Goal: Task Accomplishment & Management: Manage account settings

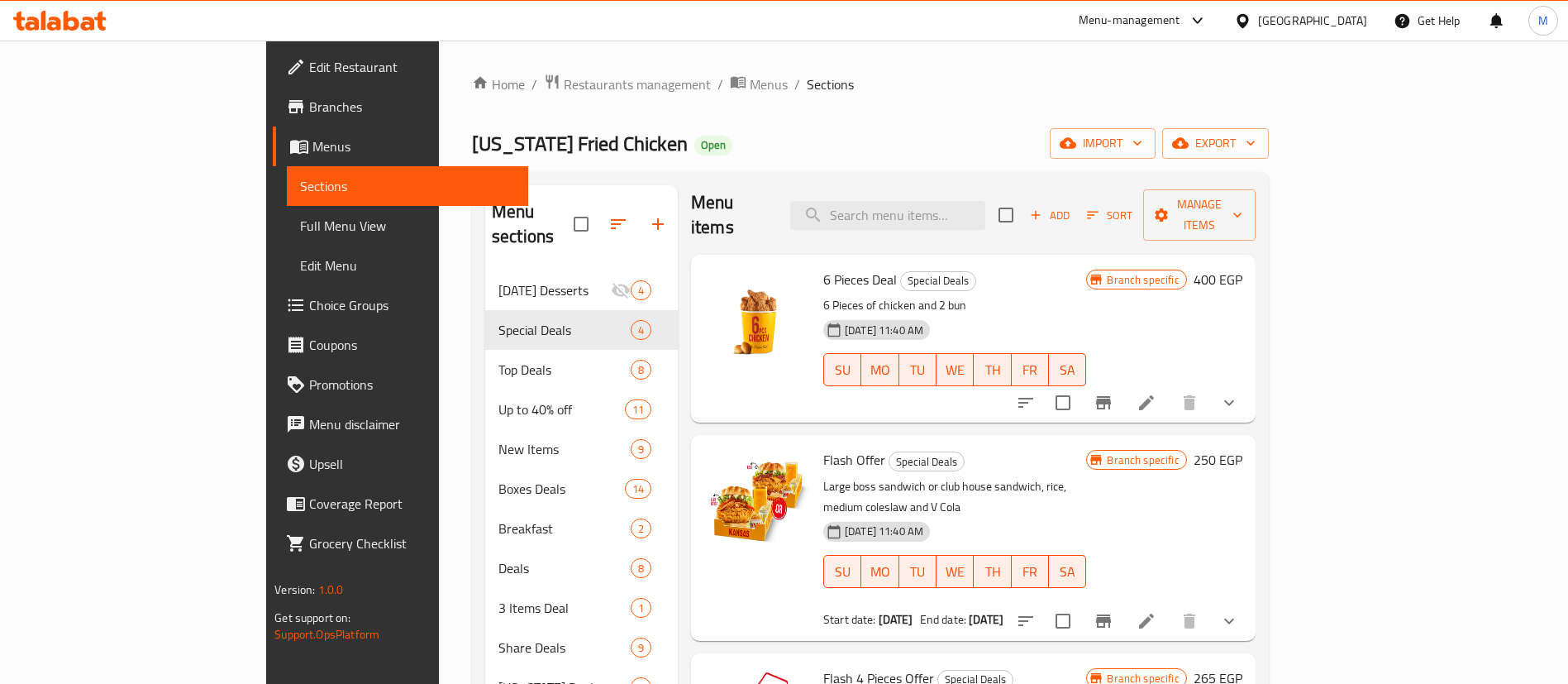
scroll to position [13, 0]
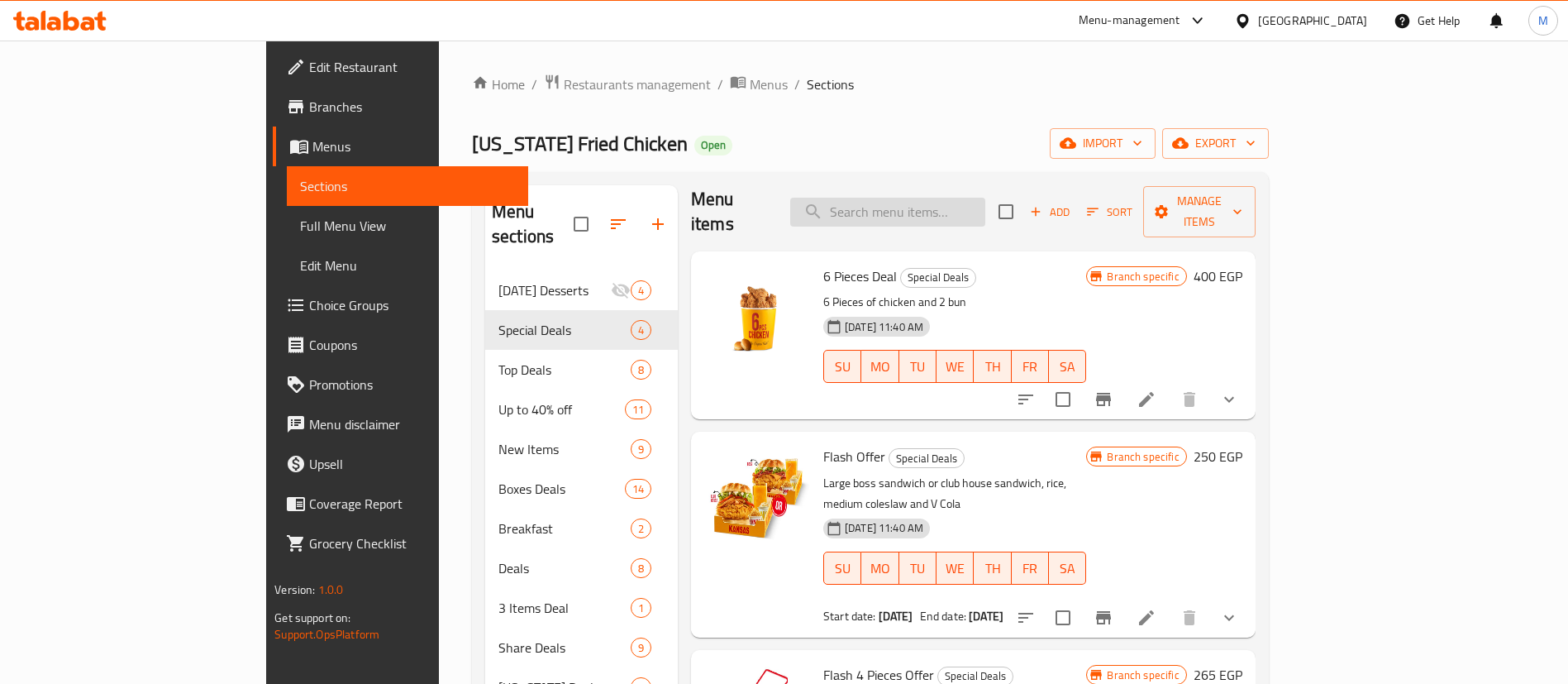
click at [937, 204] on input "search" at bounding box center [888, 212] width 196 height 29
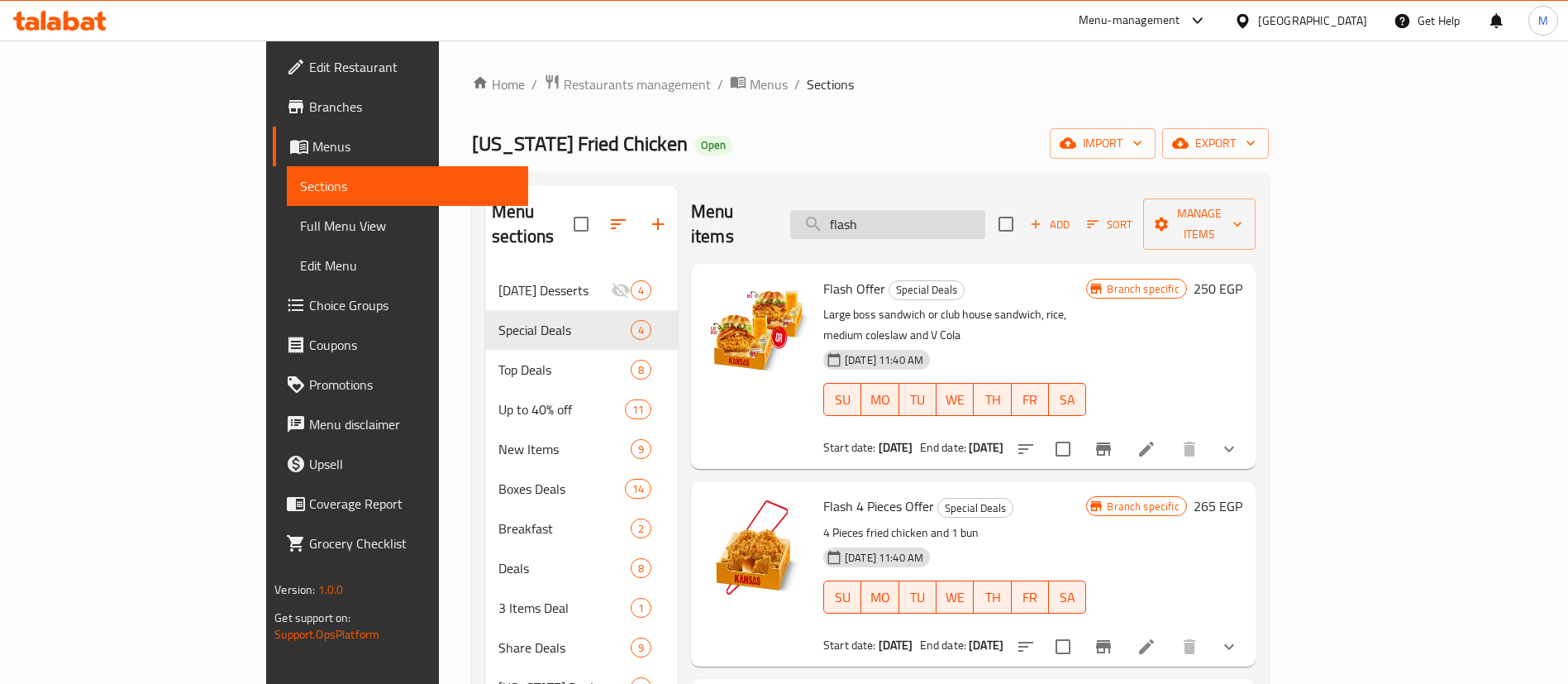
scroll to position [232, 0]
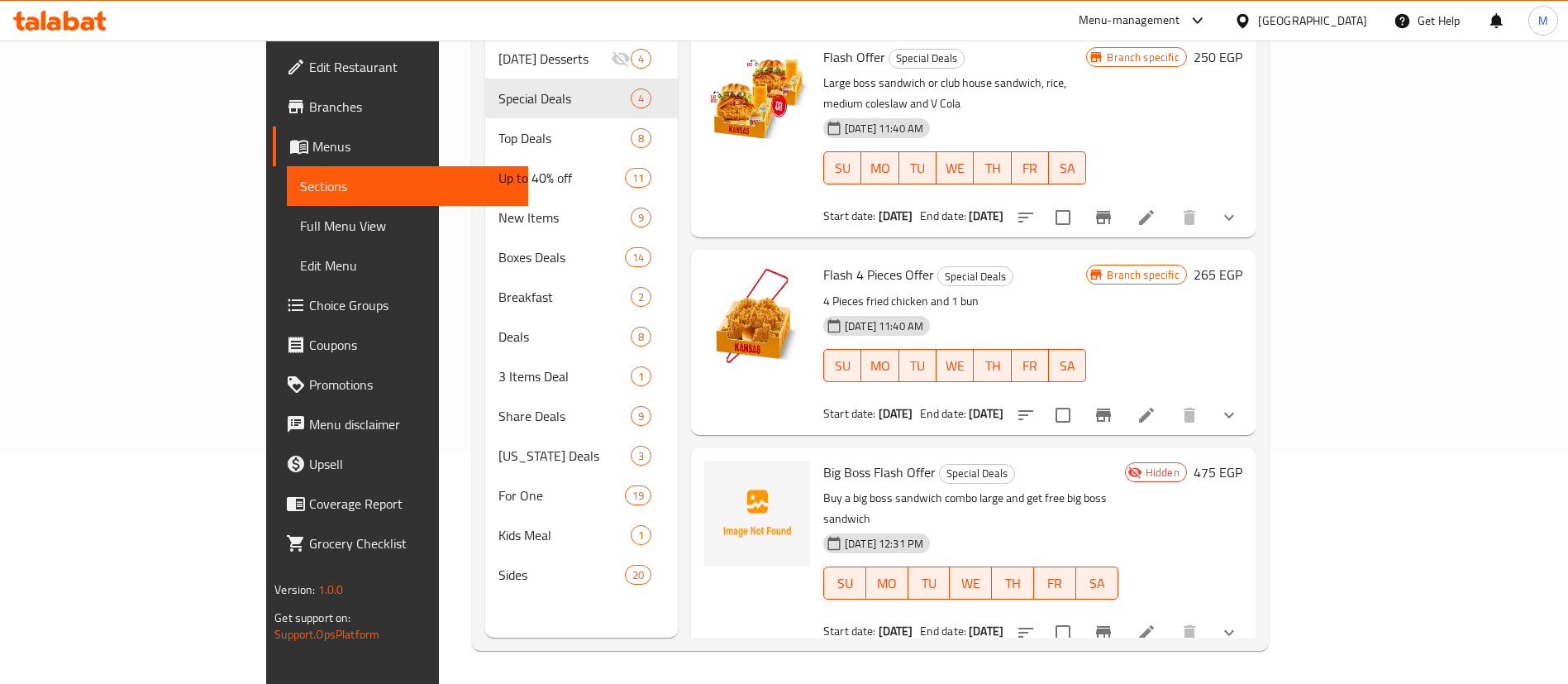
type input "flash"
click at [1157, 623] on icon at bounding box center [1147, 632] width 19 height 19
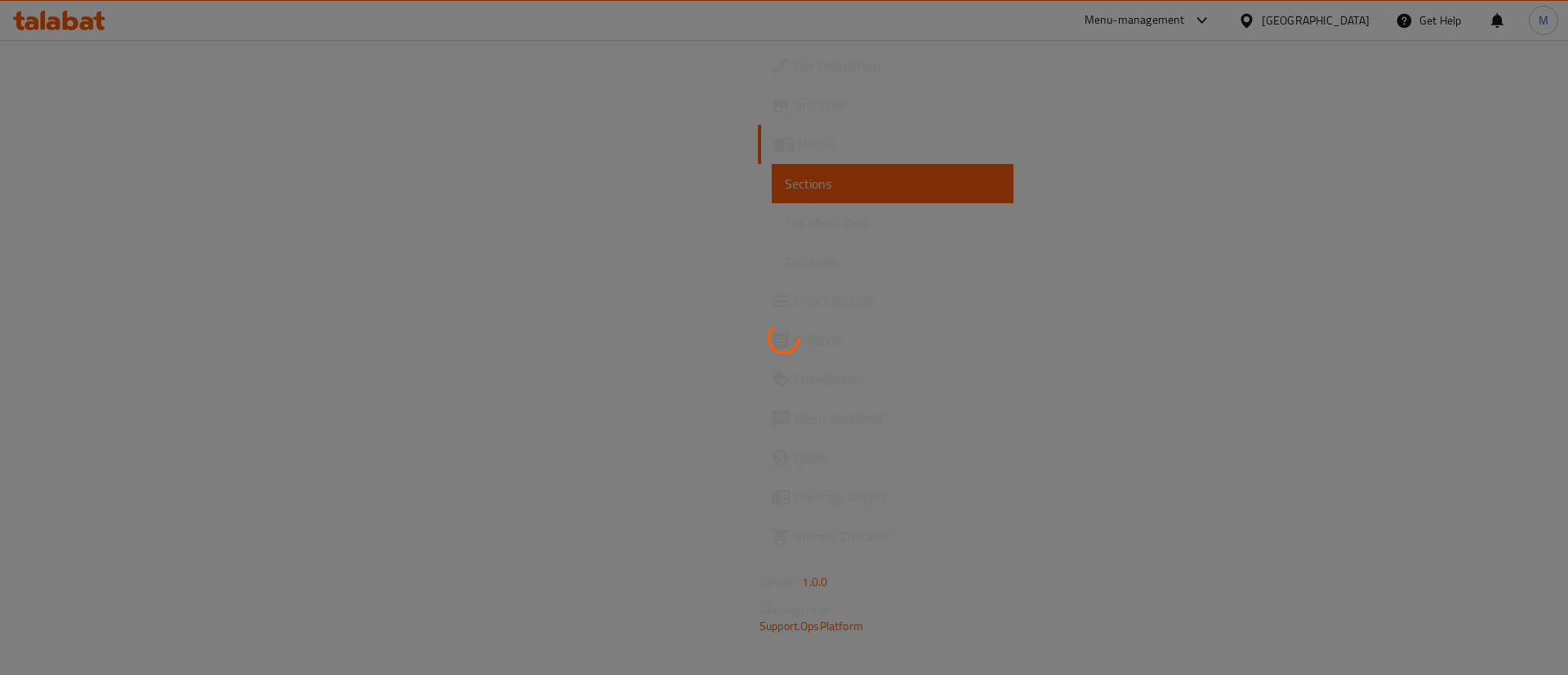
click at [849, 208] on div at bounding box center [784, 337] width 1568 height 675
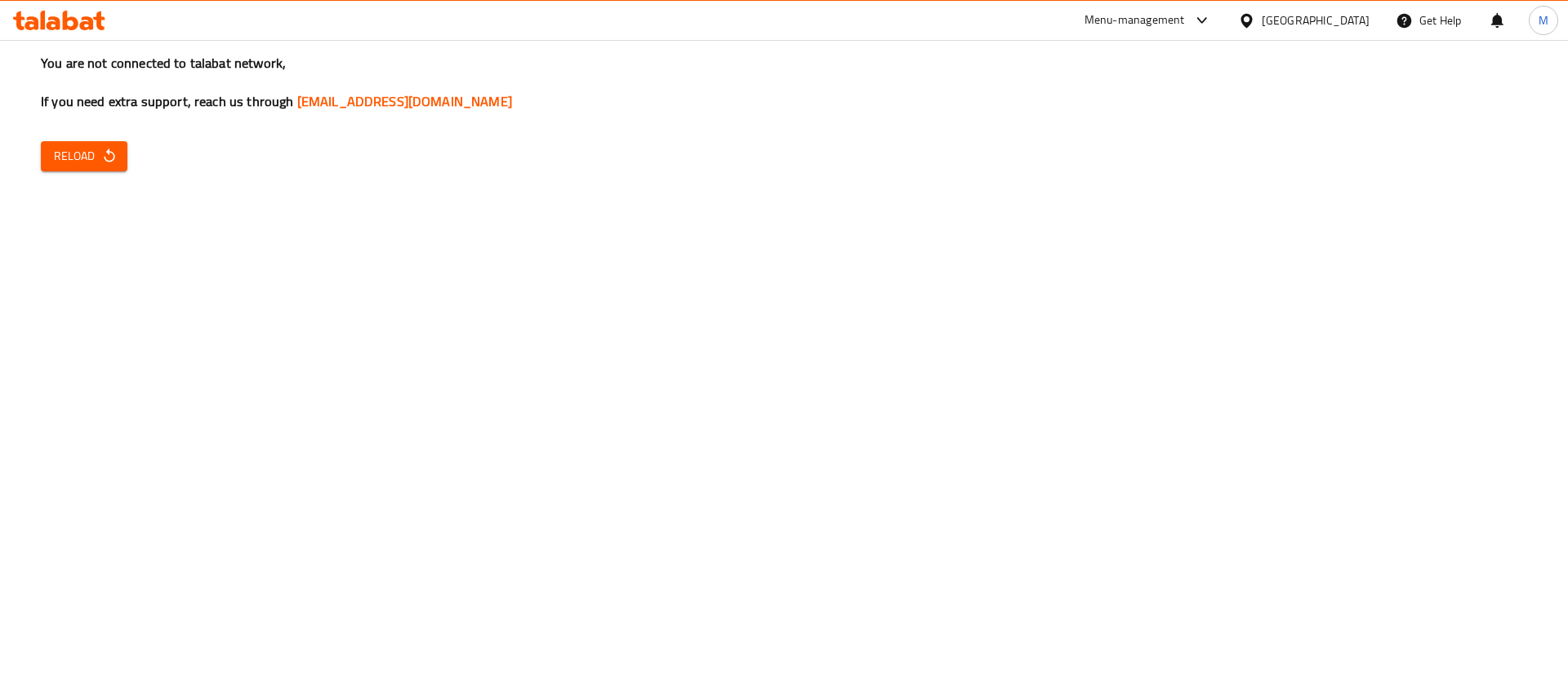
click at [89, 144] on button "Reload" at bounding box center [84, 156] width 86 height 30
click at [106, 163] on icon "button" at bounding box center [109, 156] width 16 height 16
click at [106, 165] on span "Reload" at bounding box center [84, 156] width 61 height 20
click at [88, 157] on span "Reload" at bounding box center [84, 156] width 61 height 20
click at [110, 152] on icon "button" at bounding box center [109, 156] width 11 height 13
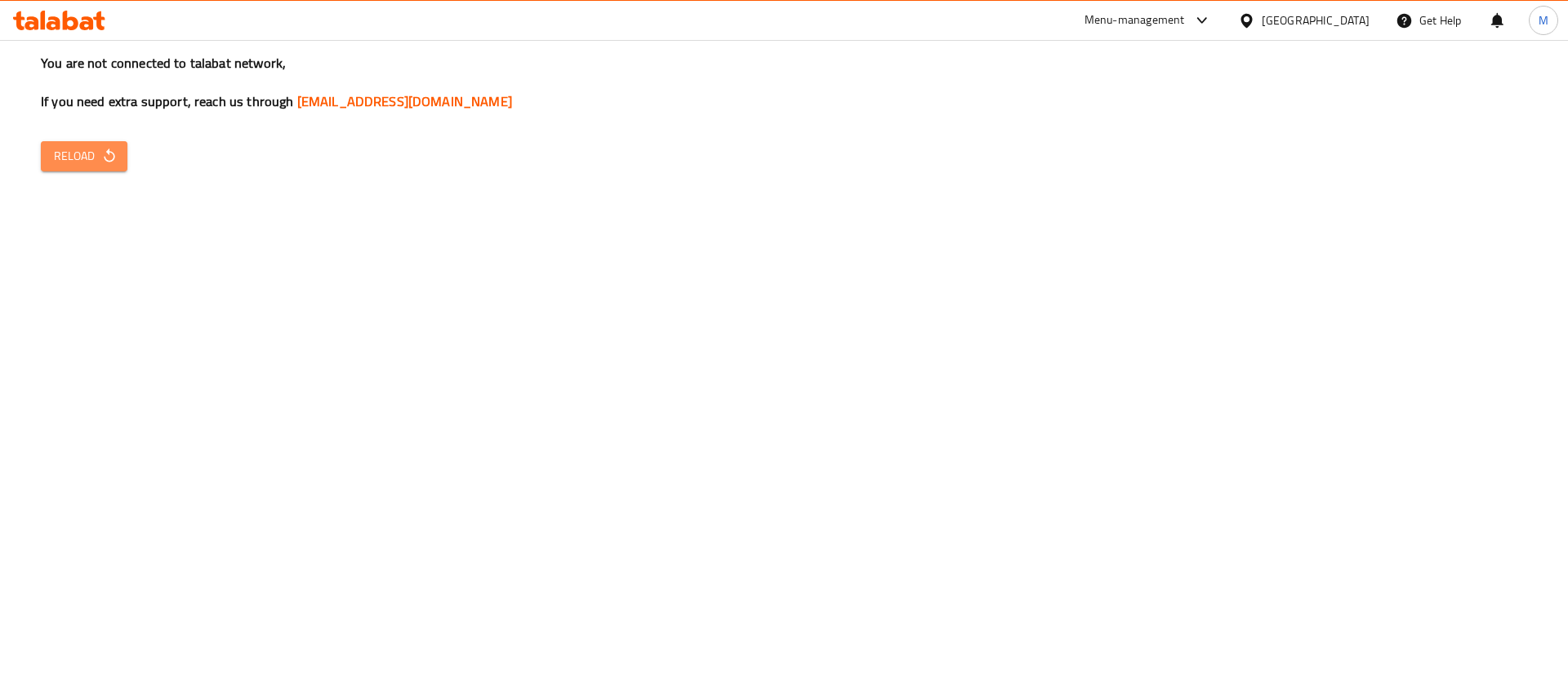
click at [104, 157] on icon "button" at bounding box center [109, 156] width 11 height 13
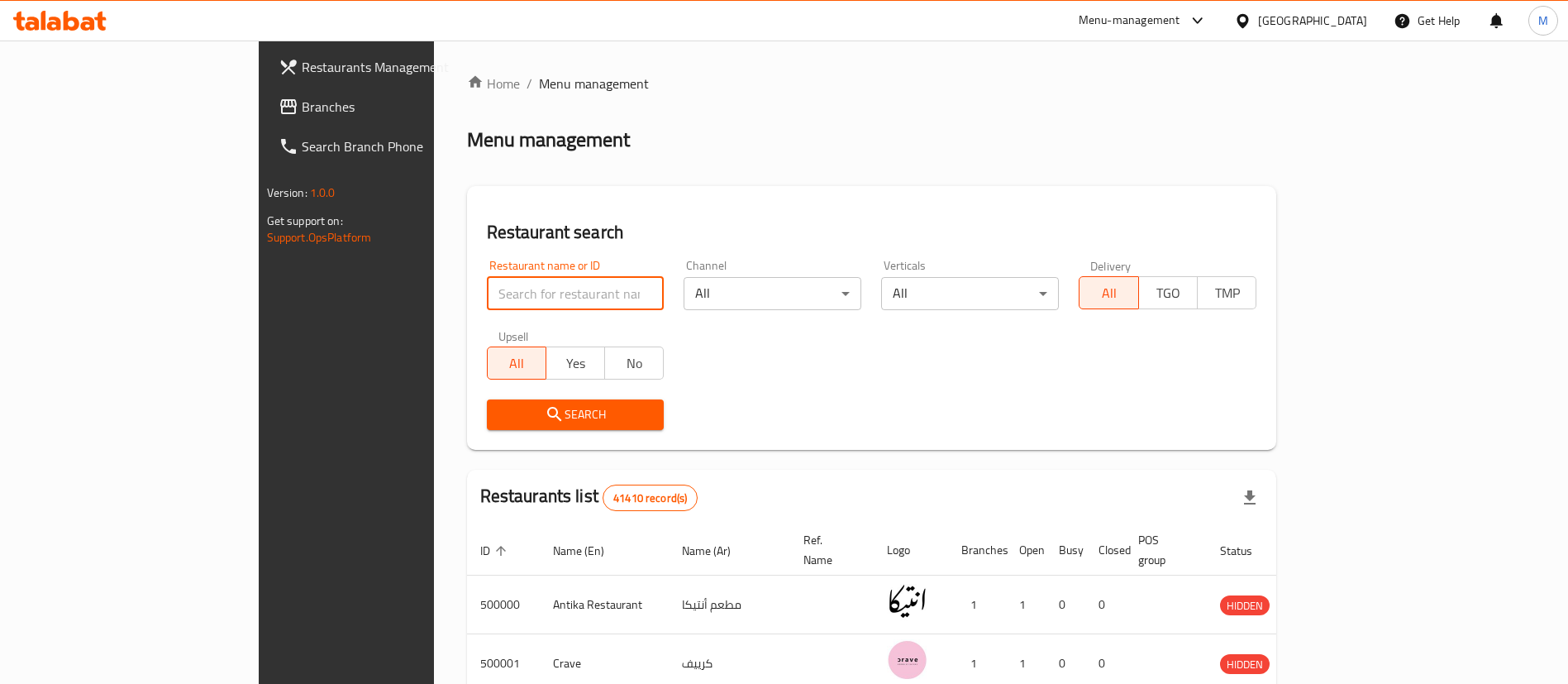
click at [487, 292] on input "search" at bounding box center [576, 294] width 178 height 33
type input "kansas"
click button "Search" at bounding box center [576, 414] width 178 height 30
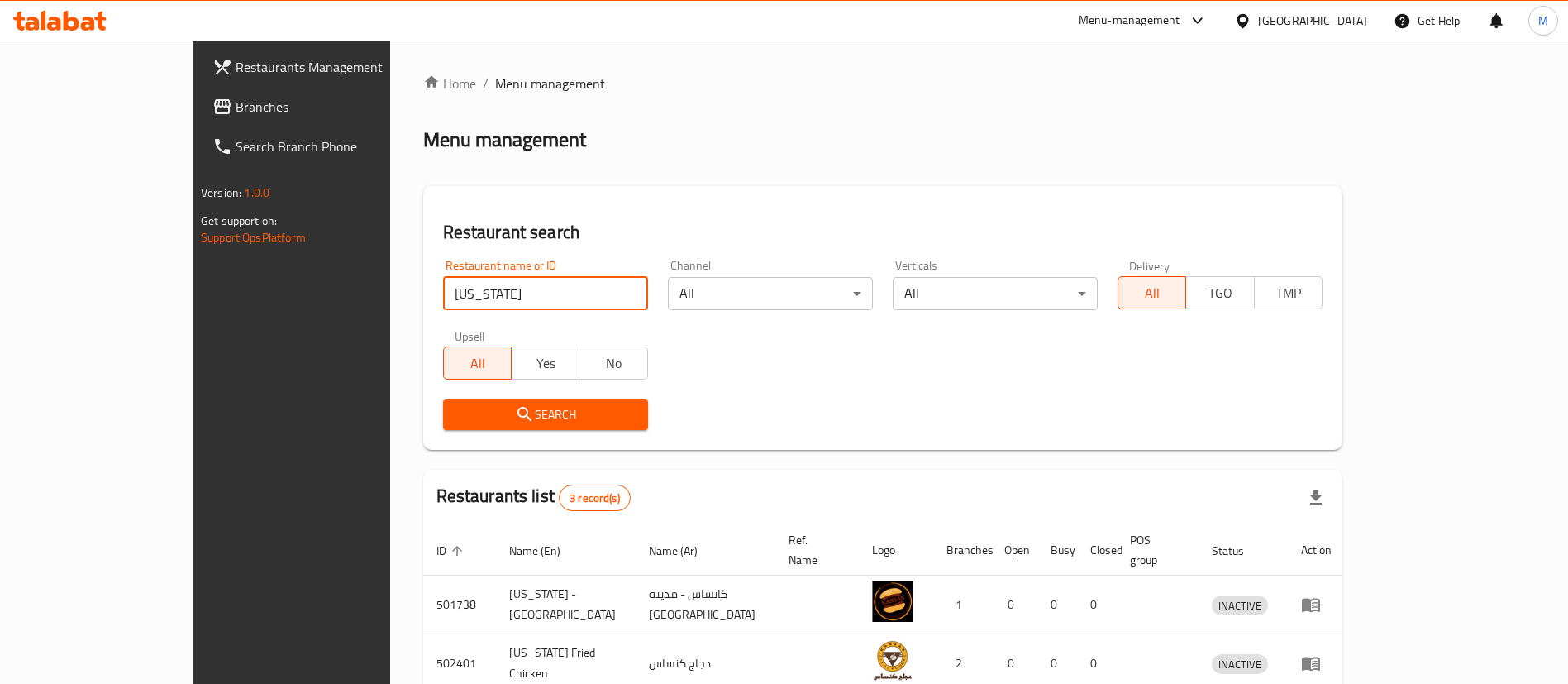
scroll to position [139, 0]
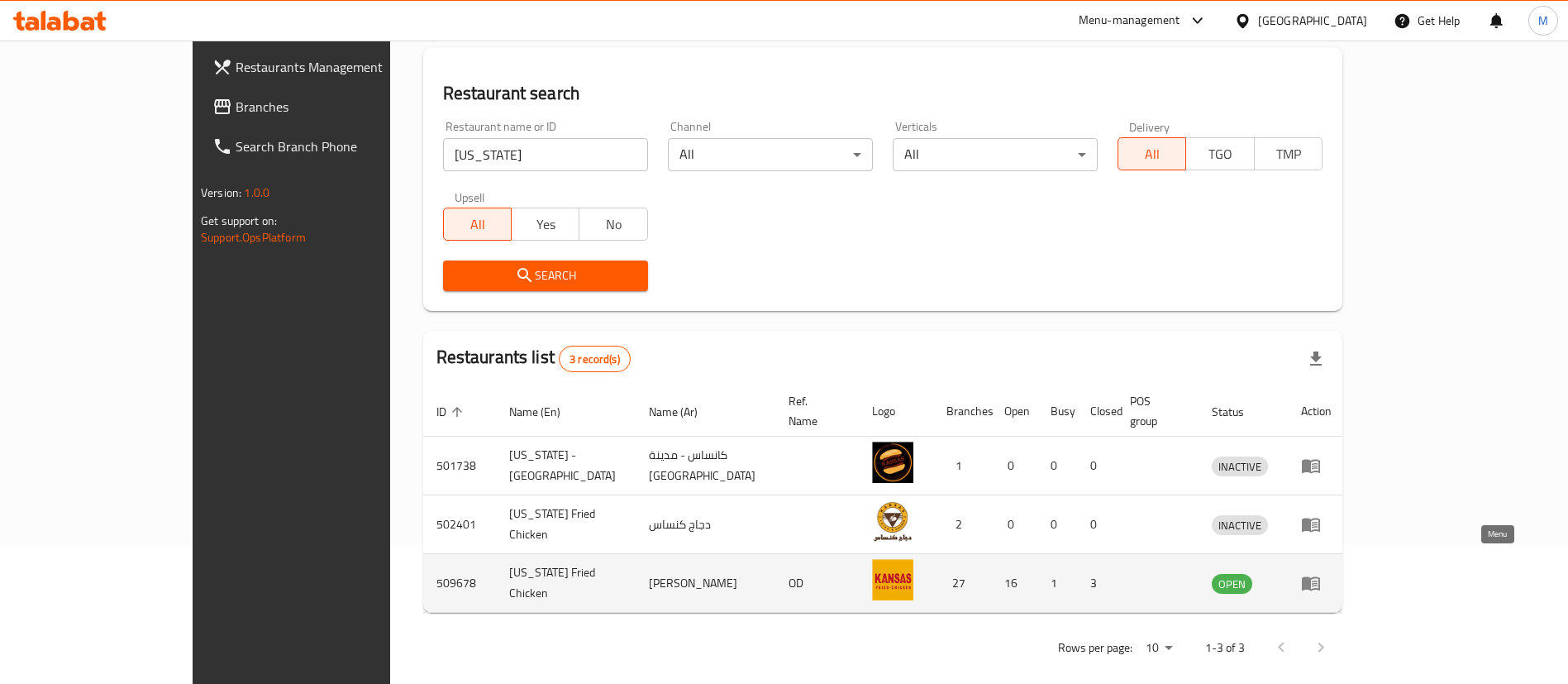
click at [1320, 577] on icon "enhanced table" at bounding box center [1311, 584] width 18 height 14
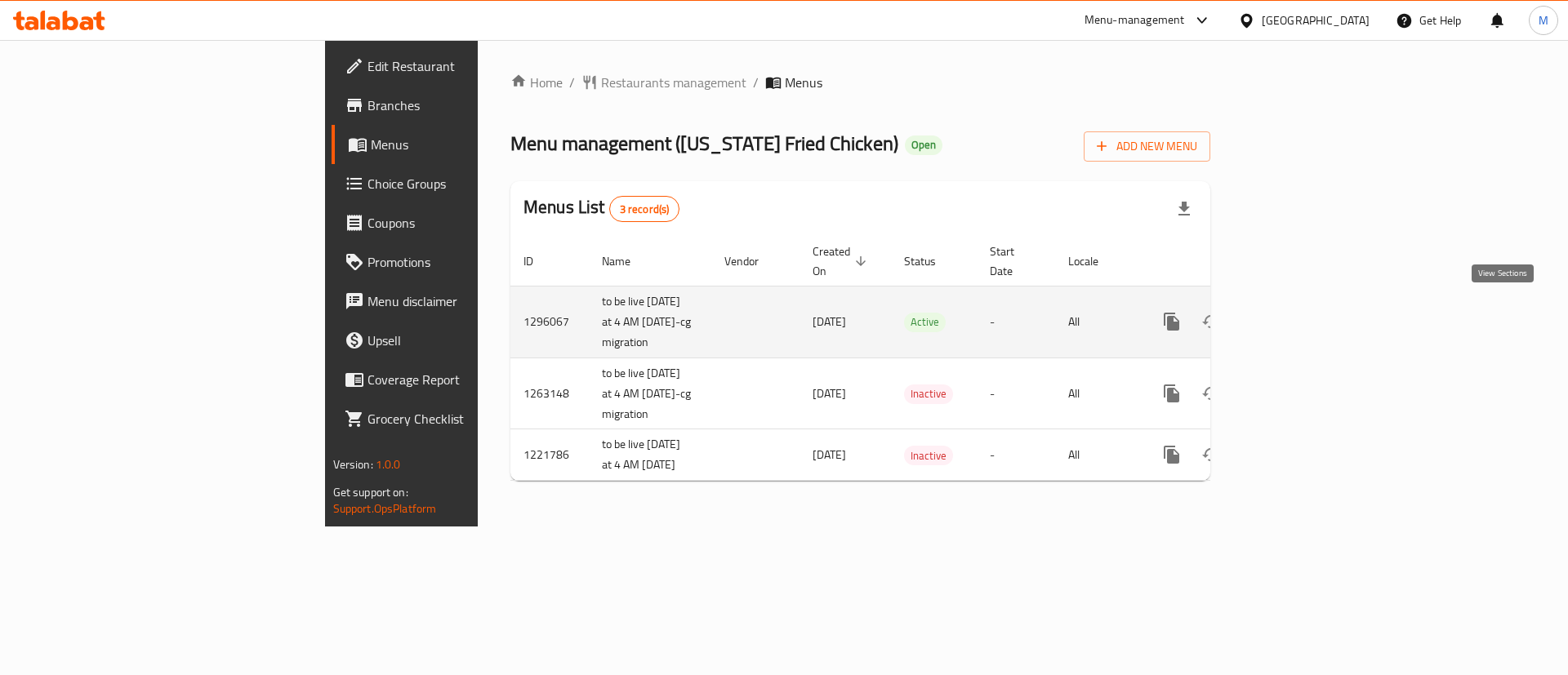
click at [1299, 314] on icon "enhanced table" at bounding box center [1289, 322] width 19 height 19
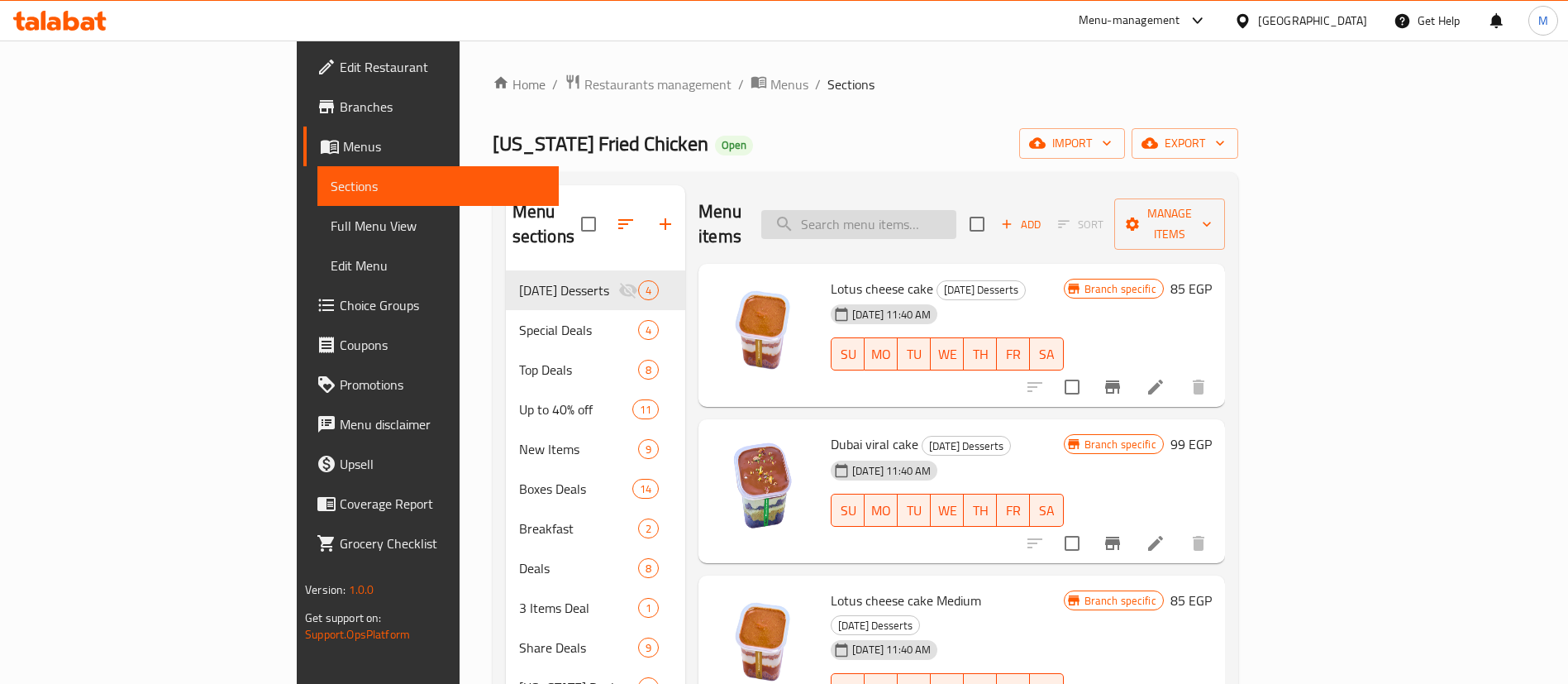
click at [956, 223] on input "search" at bounding box center [859, 225] width 196 height 29
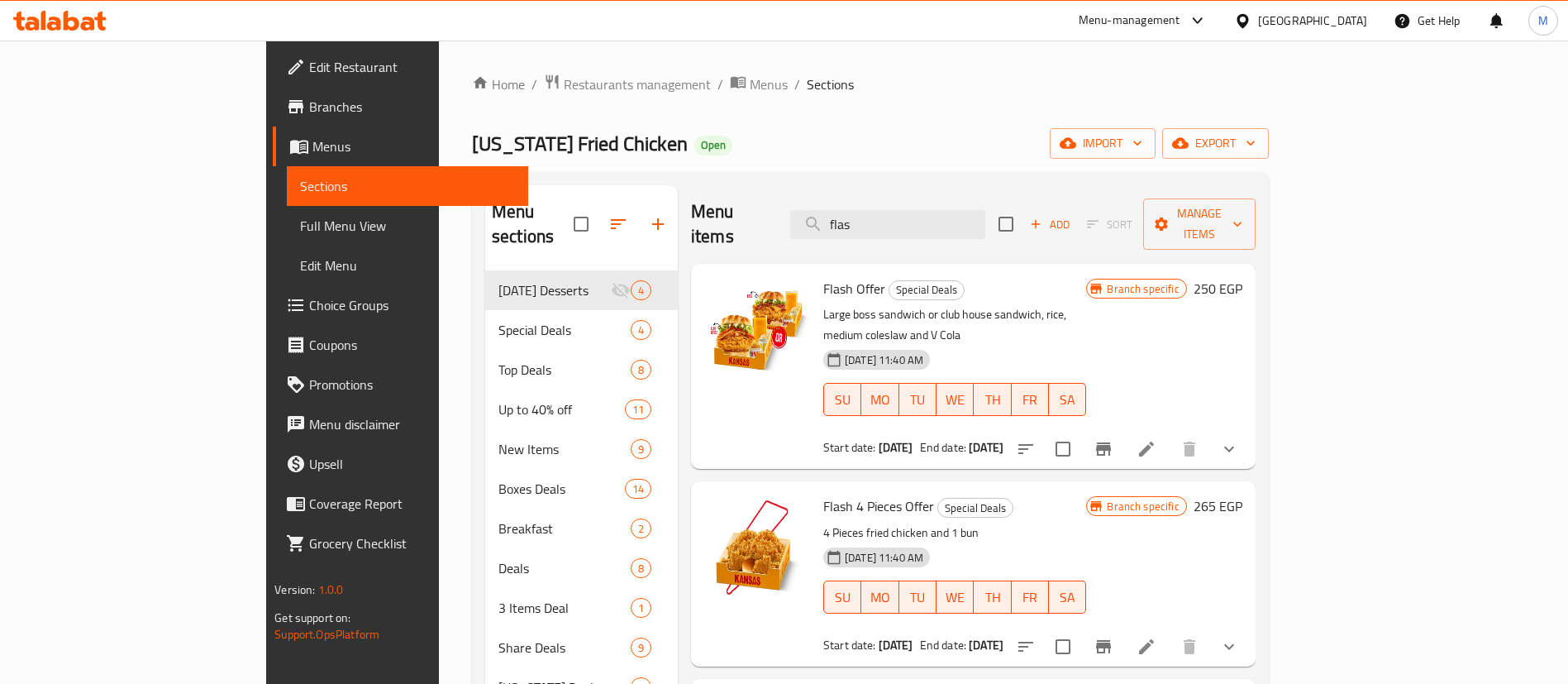
scroll to position [232, 0]
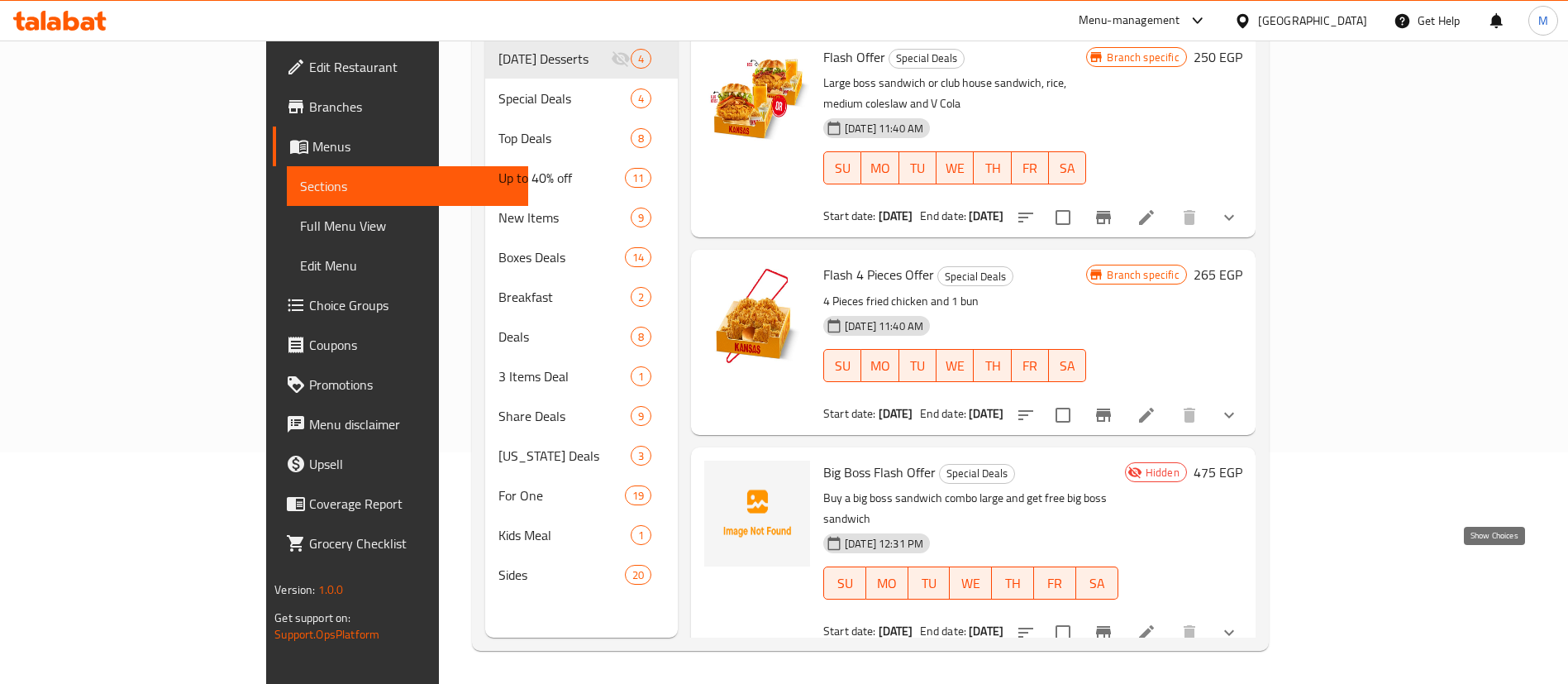
type input "flas"
click at [1239, 623] on icon "show more" at bounding box center [1229, 632] width 19 height 19
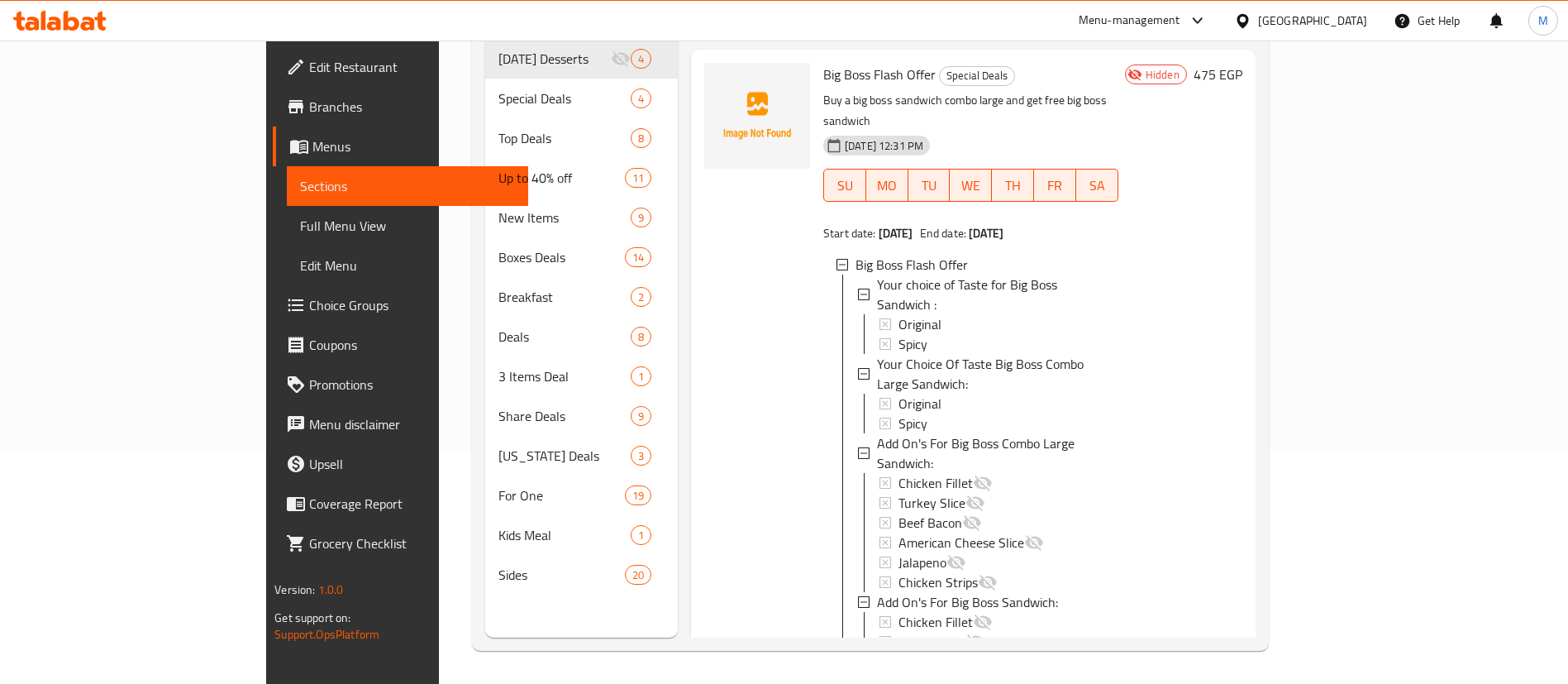
scroll to position [431, 0]
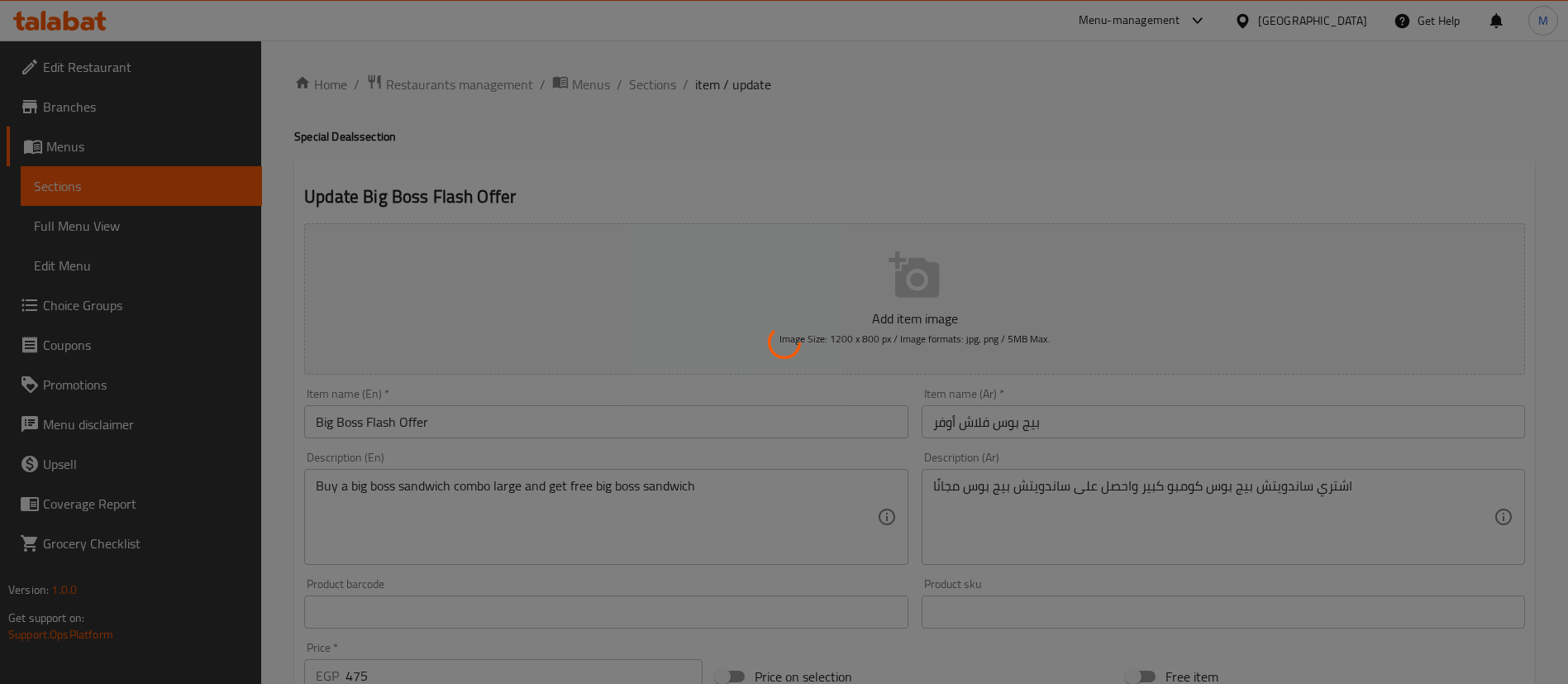
type input "اختيارك من الطعم لساندويتش البيج بوس :"
type input "1"
type input "اختيارك من الطعم لساندويتش البيج بوس كومبو لارج :"
type input "1"
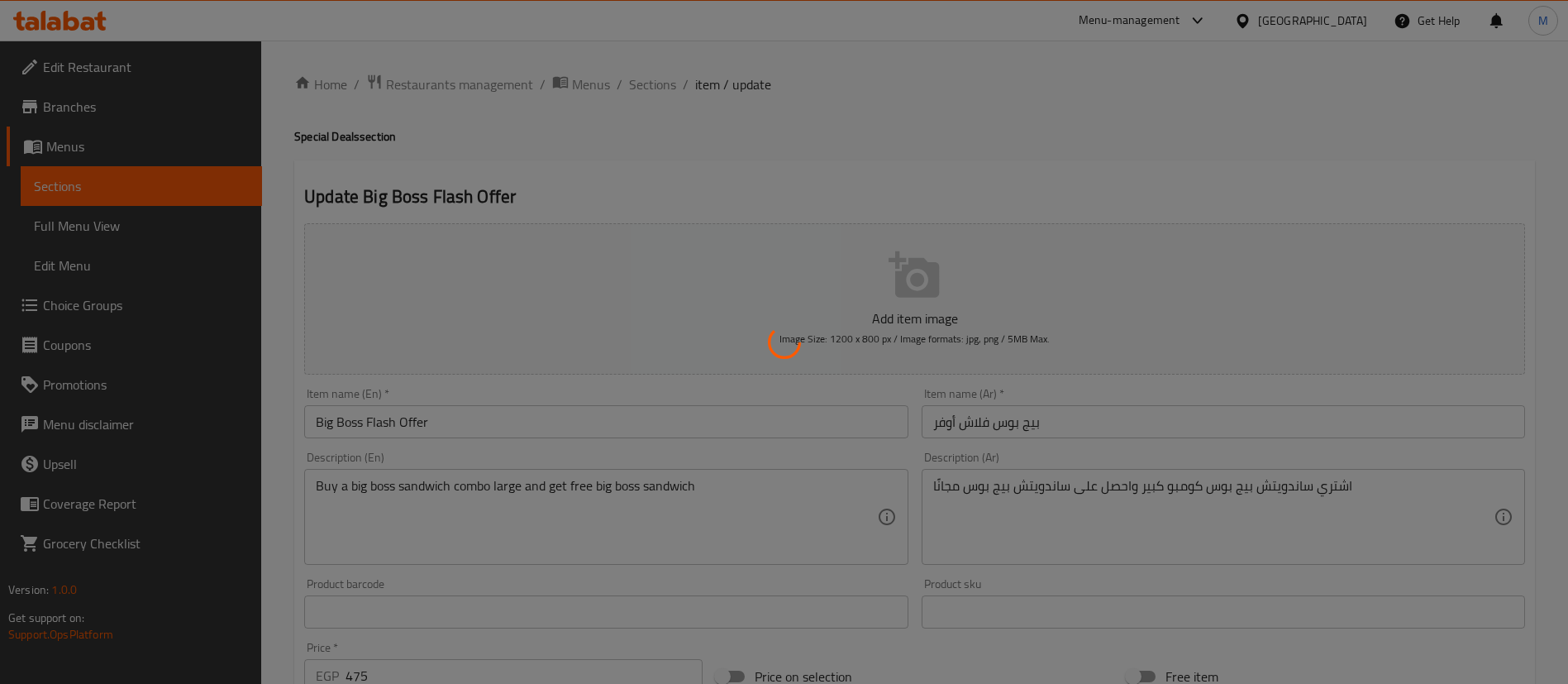
type input "1"
type input "الاضافات لساندوتش البيج بوس كومبو لارج:"
type input "0"
type input "الاضافات لساندوتش البيج بوس:"
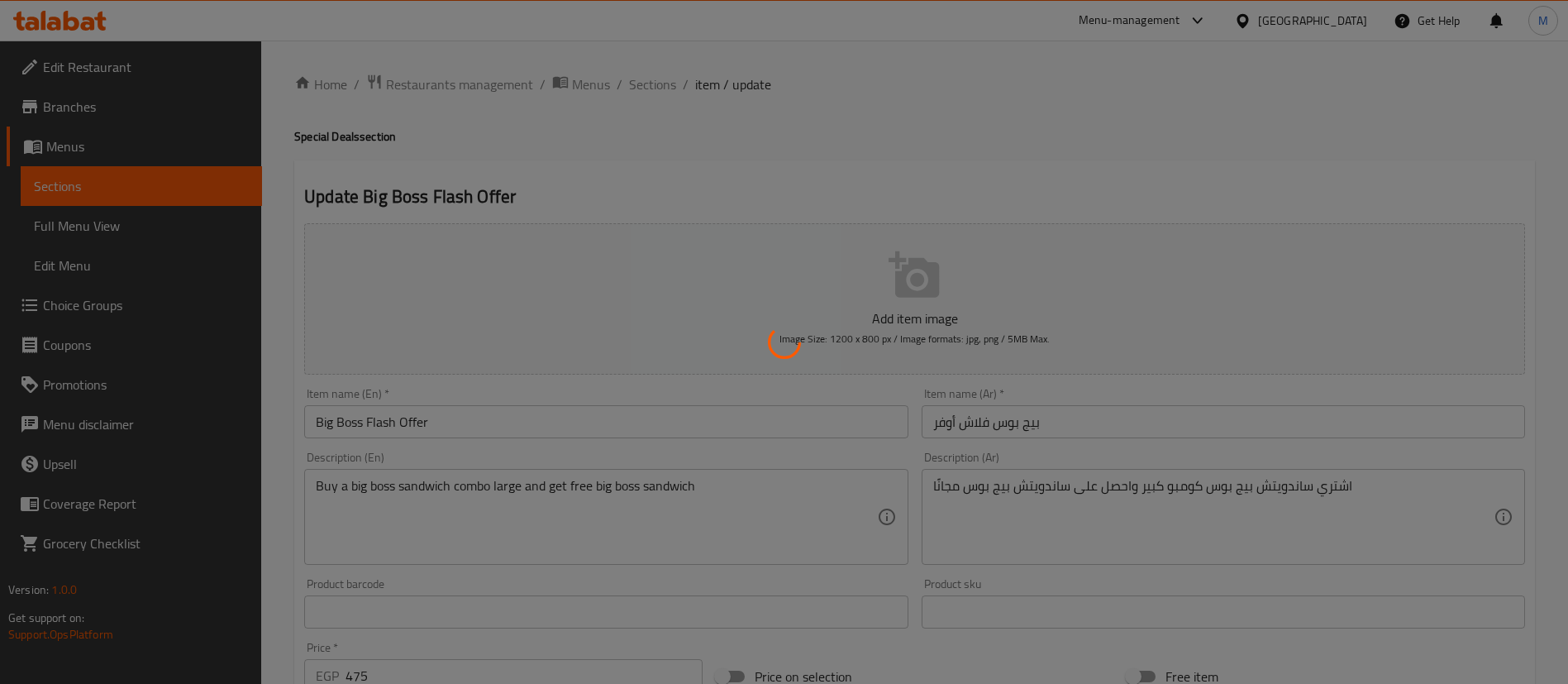
type input "0"
